Goal: Task Accomplishment & Management: Use online tool/utility

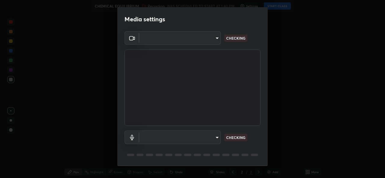
type input "03d5b1e328775286ef50ca9e691cdbc5b29e44cb463622e7fe7d5ef11c4b5cfc"
type input "communications"
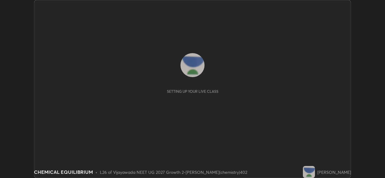
scroll to position [178, 385]
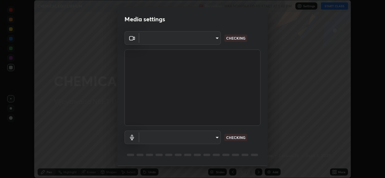
type input "03d5b1e328775286ef50ca9e691cdbc5b29e44cb463622e7fe7d5ef11c4b5cfc"
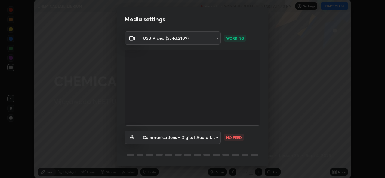
scroll to position [19, 0]
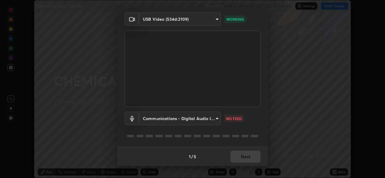
click at [216, 119] on body "Erase all CHEMICAL EQUILIBRIUM Recording WAS SCHEDULED TO START AT 1:40 PM Sett…" at bounding box center [192, 89] width 385 height 178
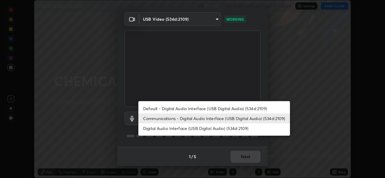
click at [174, 128] on li "Digital Audio Interface (USB Digital Audio) (534d:2109)" at bounding box center [214, 129] width 152 height 10
type input "9080ea21262a1208b49227341c5686703e049f6195c63710bc332f29cf707cad"
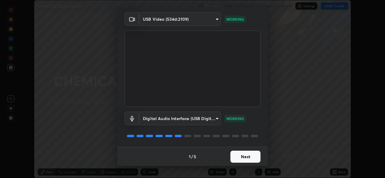
click at [245, 157] on button "Next" at bounding box center [245, 157] width 30 height 12
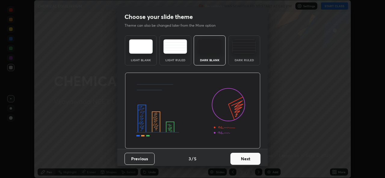
click at [248, 159] on button "Next" at bounding box center [245, 159] width 30 height 12
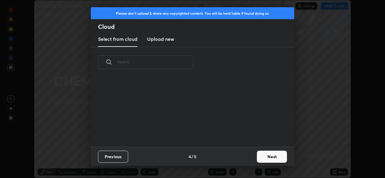
click at [264, 158] on button "Next" at bounding box center [272, 157] width 30 height 12
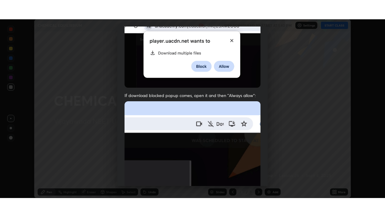
scroll to position [142, 0]
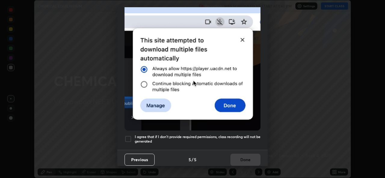
click at [128, 136] on div at bounding box center [128, 139] width 7 height 7
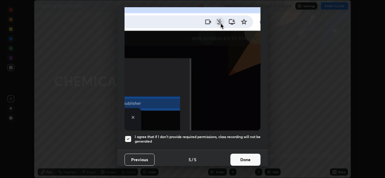
click at [250, 158] on button "Done" at bounding box center [245, 160] width 30 height 12
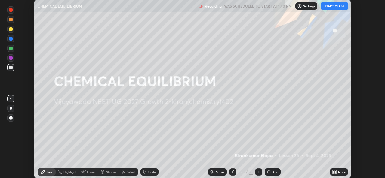
click at [338, 7] on button "START CLASS" at bounding box center [334, 5] width 27 height 7
click at [336, 171] on icon at bounding box center [336, 172] width 2 height 2
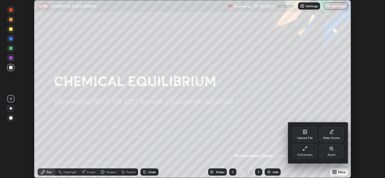
click at [306, 151] on icon at bounding box center [305, 149] width 5 height 5
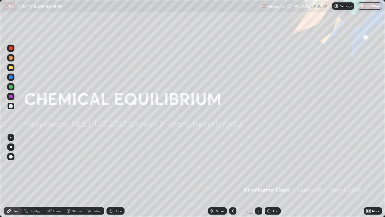
scroll to position [217, 385]
click at [11, 147] on div at bounding box center [11, 147] width 2 height 2
click at [11, 70] on div at bounding box center [10, 67] width 7 height 7
click at [272, 178] on div "Add" at bounding box center [273, 210] width 16 height 7
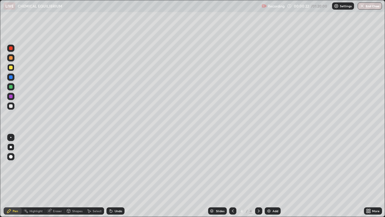
click at [10, 68] on div at bounding box center [11, 68] width 4 height 4
click at [11, 68] on div at bounding box center [11, 68] width 4 height 4
click at [13, 107] on div at bounding box center [10, 105] width 7 height 7
click at [115, 178] on div "Undo" at bounding box center [119, 210] width 8 height 3
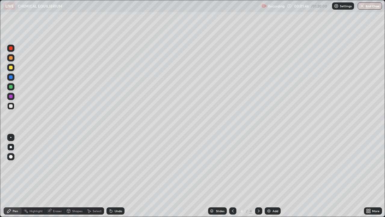
click at [115, 178] on div "Undo" at bounding box center [119, 210] width 8 height 3
click at [117, 178] on div "Undo" at bounding box center [119, 210] width 8 height 3
click at [118, 178] on div "Undo" at bounding box center [119, 210] width 8 height 3
click at [11, 88] on div at bounding box center [11, 87] width 4 height 4
click at [270, 178] on img at bounding box center [269, 210] width 5 height 5
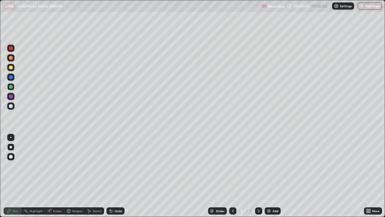
click at [11, 69] on div at bounding box center [11, 68] width 4 height 4
click at [11, 107] on div at bounding box center [11, 106] width 4 height 4
click at [11, 87] on div at bounding box center [11, 87] width 4 height 4
click at [55, 178] on div "Eraser" at bounding box center [57, 210] width 9 height 3
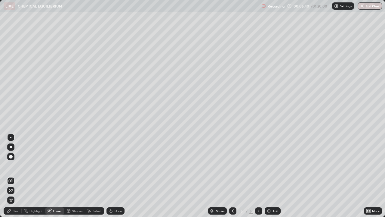
click at [17, 178] on div "Pen" at bounding box center [15, 210] width 5 height 3
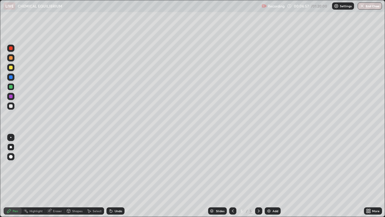
click at [12, 68] on div at bounding box center [11, 68] width 4 height 4
click at [12, 49] on div at bounding box center [11, 48] width 4 height 4
click at [232, 178] on icon at bounding box center [232, 210] width 5 height 5
click at [258, 178] on icon at bounding box center [258, 210] width 5 height 5
click at [47, 178] on div "Eraser" at bounding box center [54, 210] width 19 height 7
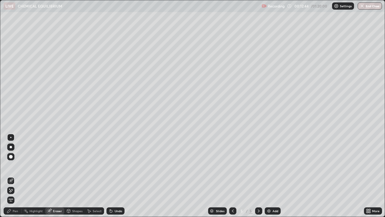
click at [14, 178] on div "Pen" at bounding box center [15, 210] width 5 height 3
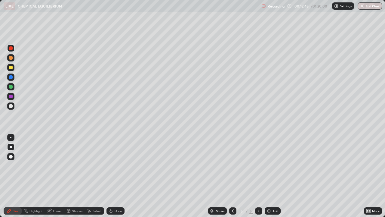
click at [10, 78] on div at bounding box center [11, 77] width 4 height 4
click at [271, 178] on div "Add" at bounding box center [273, 210] width 16 height 7
click at [12, 68] on div at bounding box center [11, 68] width 4 height 4
click at [13, 137] on div at bounding box center [10, 137] width 7 height 7
click at [12, 106] on div at bounding box center [11, 106] width 4 height 4
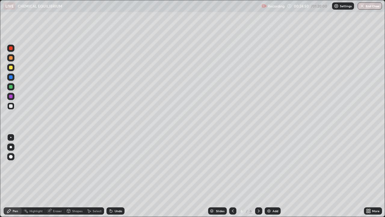
click at [57, 178] on div "Eraser" at bounding box center [57, 210] width 9 height 3
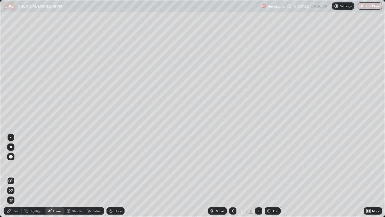
click at [15, 178] on div "Pen" at bounding box center [15, 210] width 5 height 3
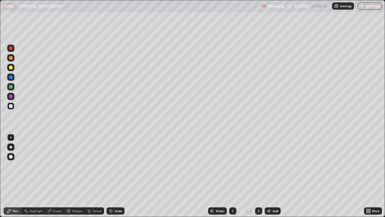
click at [11, 87] on div at bounding box center [11, 87] width 4 height 4
click at [10, 79] on div at bounding box center [10, 76] width 7 height 7
click at [12, 98] on div at bounding box center [11, 96] width 4 height 4
click at [273, 178] on div "Add" at bounding box center [276, 210] width 6 height 3
click at [11, 68] on div at bounding box center [11, 68] width 4 height 4
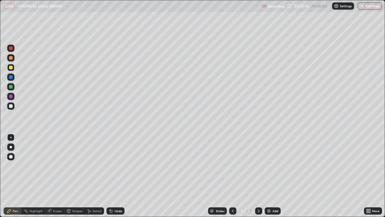
click at [12, 149] on div at bounding box center [10, 146] width 7 height 7
click at [11, 106] on div at bounding box center [11, 106] width 4 height 4
click at [11, 59] on div at bounding box center [11, 58] width 4 height 4
click at [271, 178] on div "Add" at bounding box center [273, 210] width 16 height 7
click at [14, 107] on div at bounding box center [10, 105] width 7 height 7
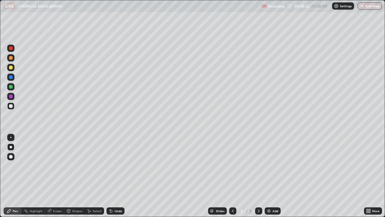
click at [232, 178] on icon at bounding box center [232, 210] width 5 height 5
click at [11, 87] on div at bounding box center [11, 87] width 4 height 4
click at [258, 178] on icon at bounding box center [258, 210] width 5 height 5
click at [271, 178] on img at bounding box center [269, 210] width 5 height 5
click at [12, 70] on div at bounding box center [10, 67] width 7 height 7
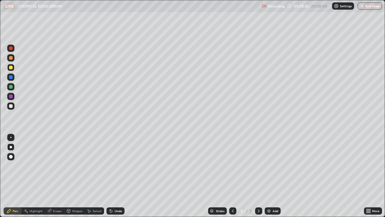
click at [11, 106] on div at bounding box center [11, 106] width 4 height 4
click at [11, 87] on div at bounding box center [11, 87] width 4 height 4
click at [10, 105] on div at bounding box center [11, 106] width 4 height 4
click at [10, 97] on div at bounding box center [11, 96] width 4 height 4
click at [11, 106] on div at bounding box center [11, 106] width 4 height 4
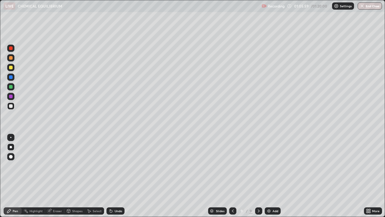
click at [12, 68] on div at bounding box center [11, 68] width 4 height 4
click at [12, 58] on div at bounding box center [11, 58] width 4 height 4
click at [11, 106] on div at bounding box center [11, 106] width 4 height 4
click at [372, 7] on button "End Class" at bounding box center [370, 5] width 24 height 7
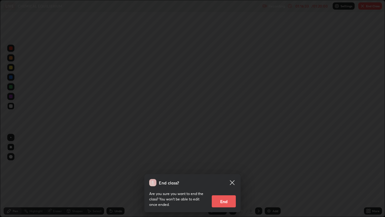
click at [229, 178] on button "End" at bounding box center [224, 201] width 24 height 12
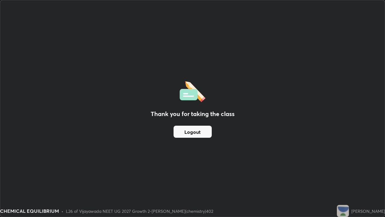
click at [202, 135] on button "Logout" at bounding box center [193, 131] width 38 height 12
